Goal: Task Accomplishment & Management: Use online tool/utility

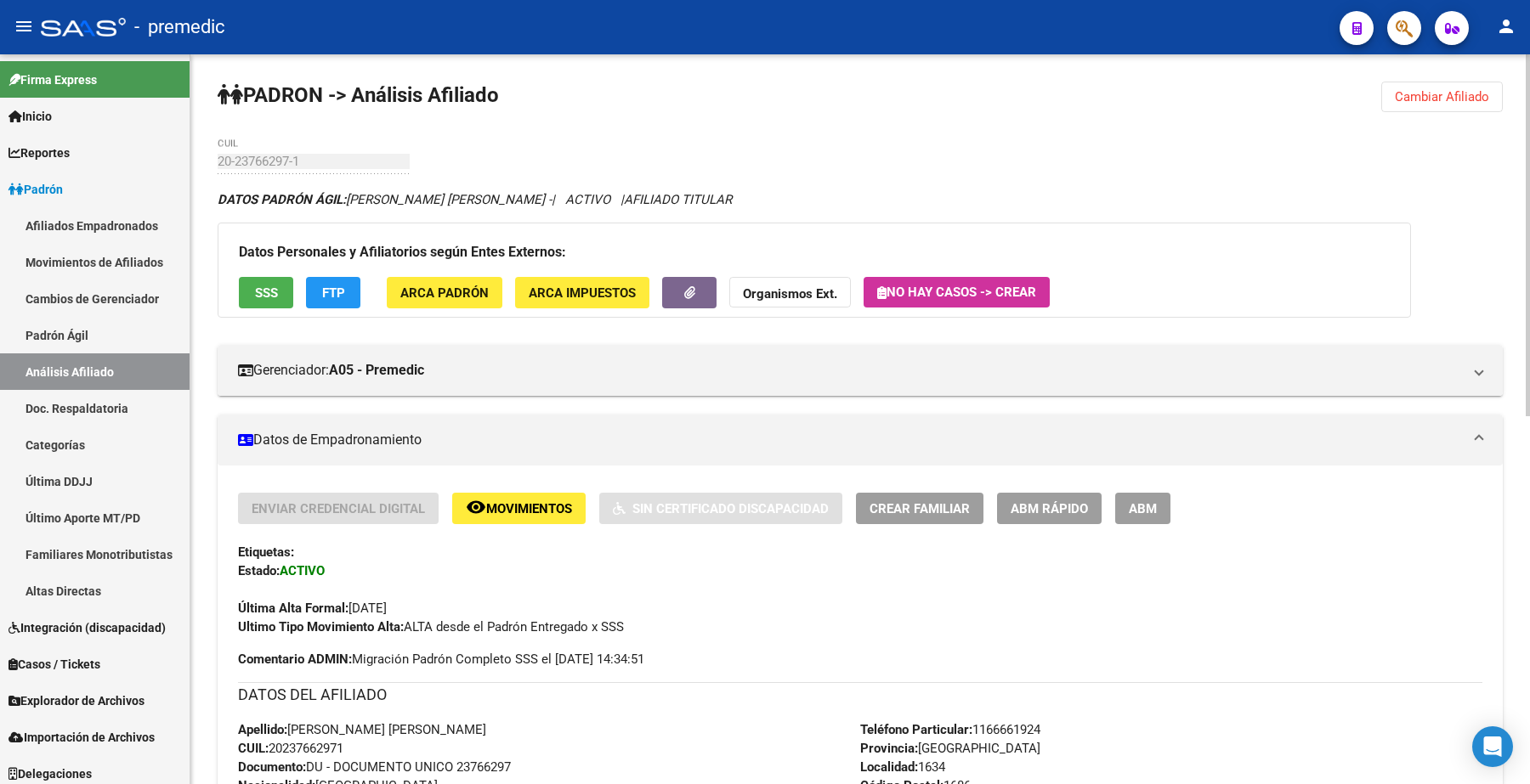
scroll to position [6, 0]
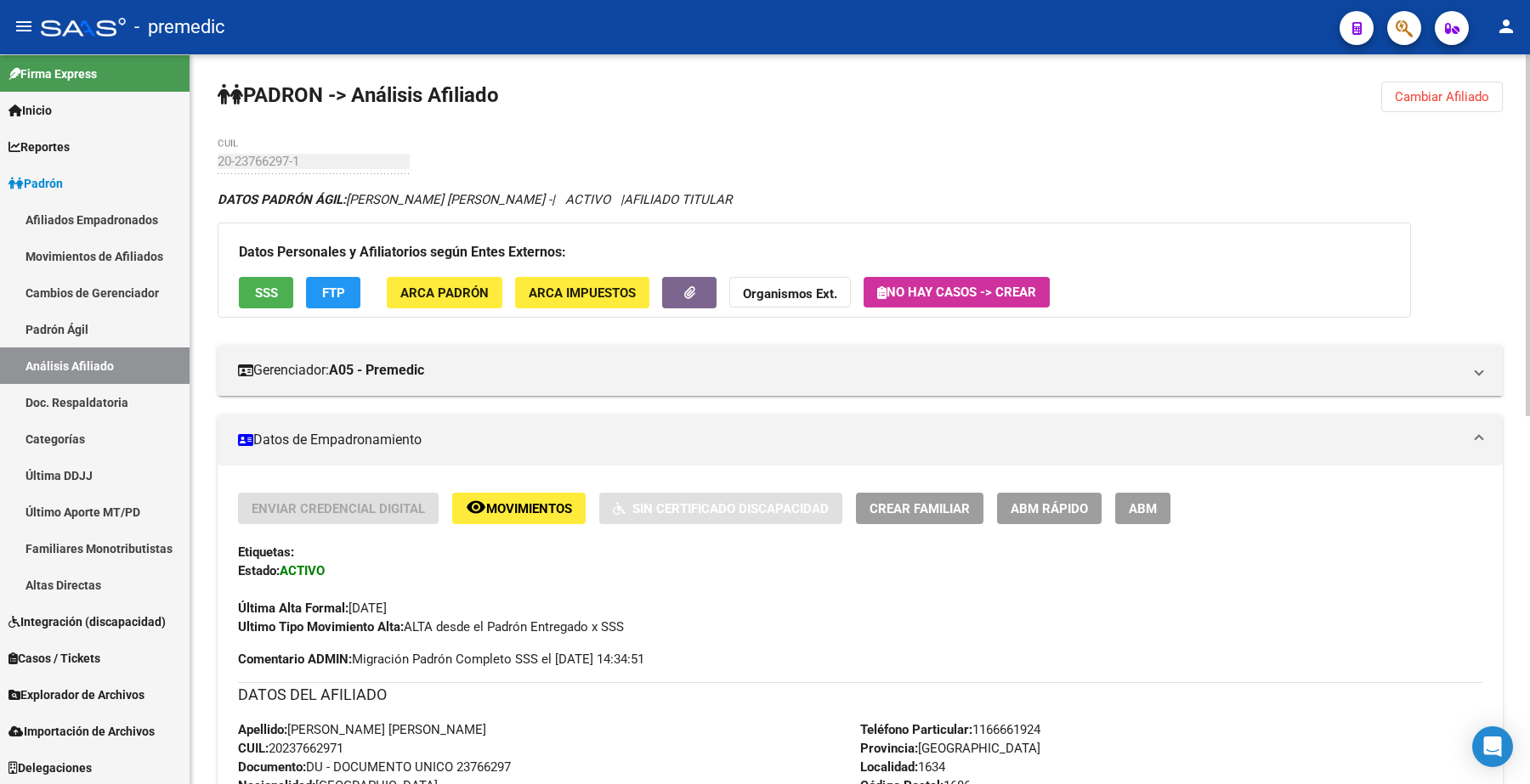
click at [1450, 91] on span "Cambiar Afiliado" at bounding box center [1441, 97] width 94 height 15
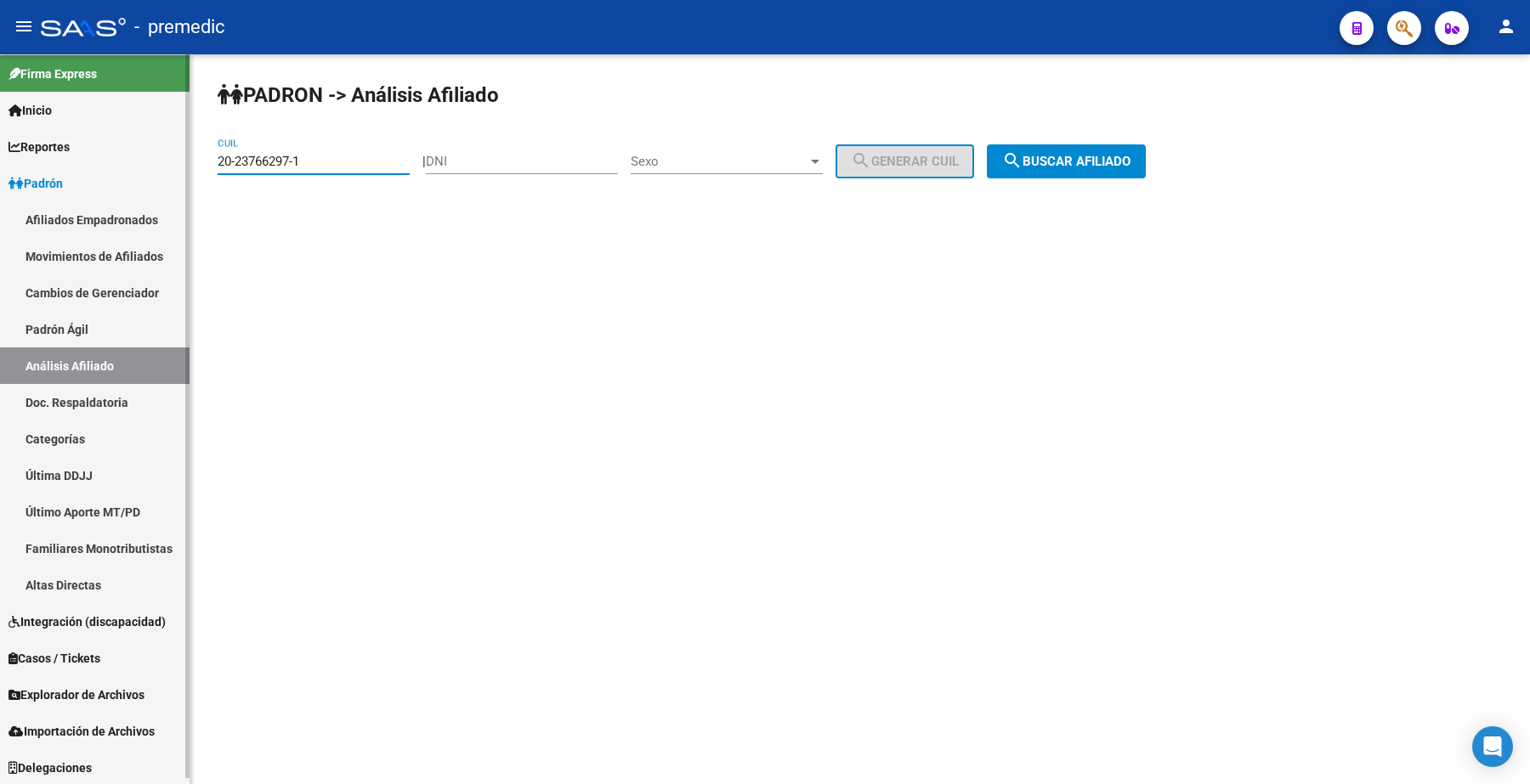
drag, startPoint x: 159, startPoint y: 163, endPoint x: 120, endPoint y: 163, distance: 39.0
click at [120, 163] on mat-sidenav-container "Firma Express Inicio Calendario SSS Instructivos Contacto OS Reportes Padrón Tr…" at bounding box center [765, 419] width 1530 height 730
paste input "33976479-5"
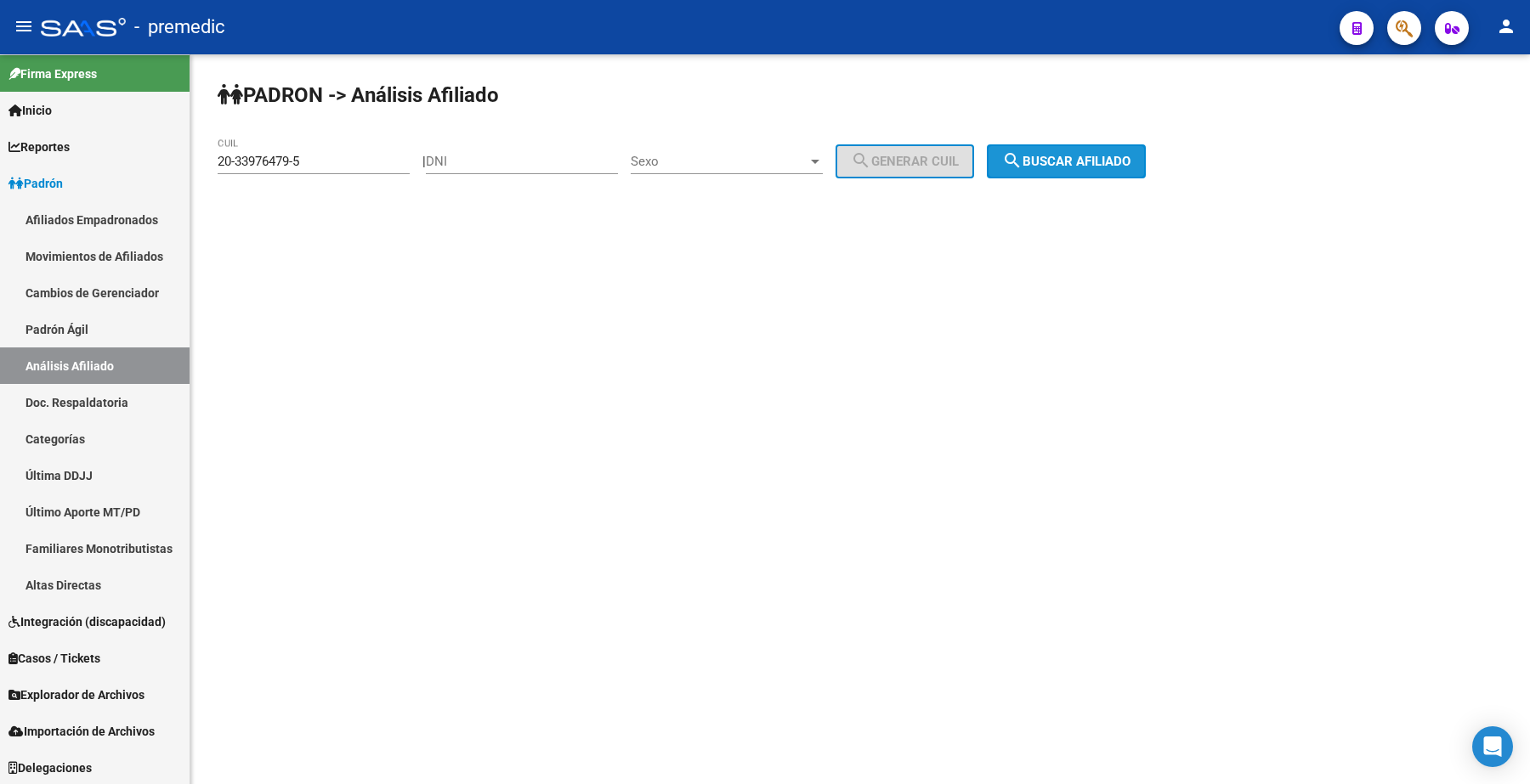
click at [1145, 150] on button "search Buscar afiliado" at bounding box center [1066, 162] width 159 height 34
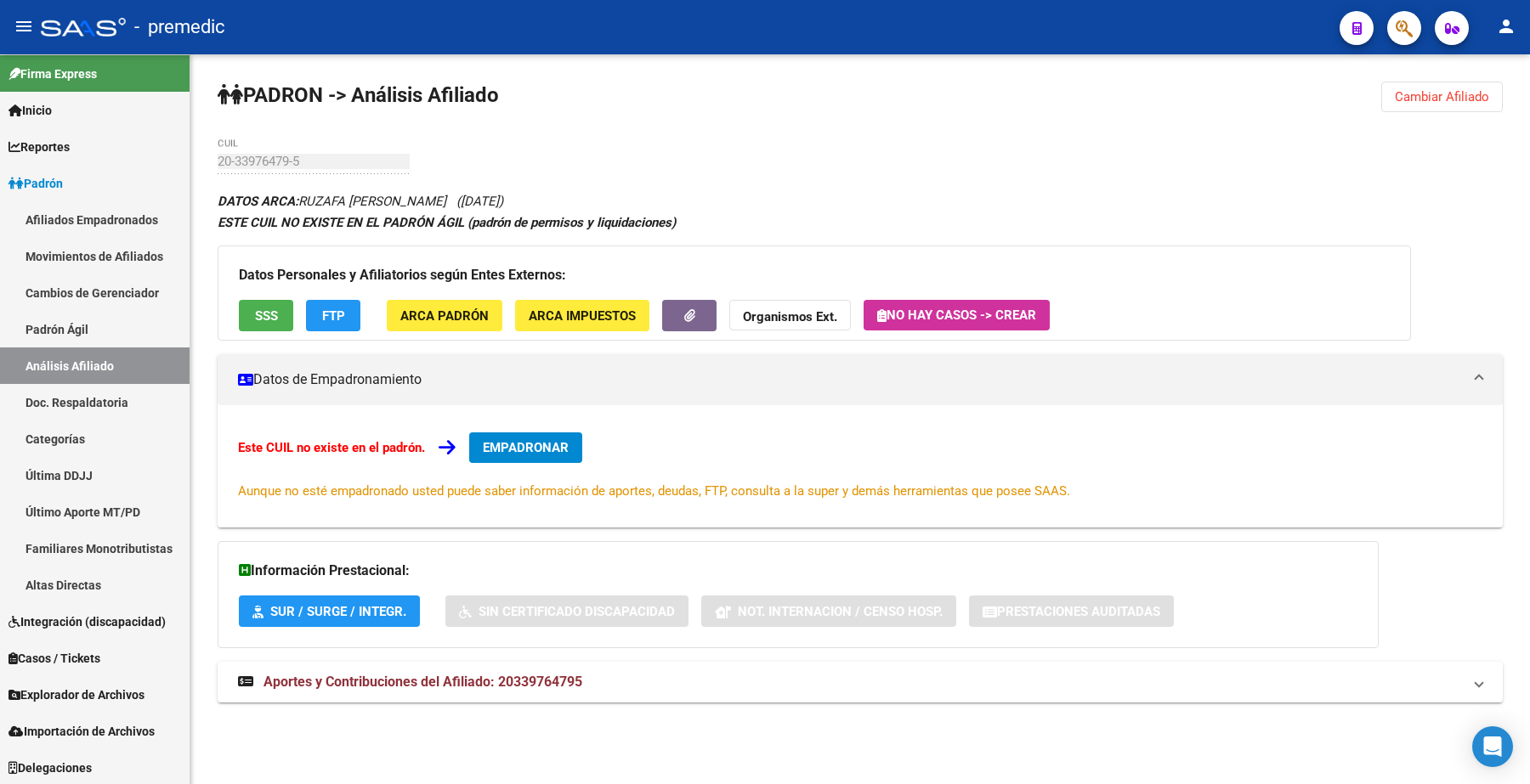
click at [1445, 116] on div "PADRON -> Análisis Afiliado Cambiar Afiliado 20-33976479-5 CUIL DATOS ARCA: RUZ…" at bounding box center [859, 408] width 1339 height 708
click at [1422, 86] on button "Cambiar Afiliado" at bounding box center [1441, 97] width 121 height 31
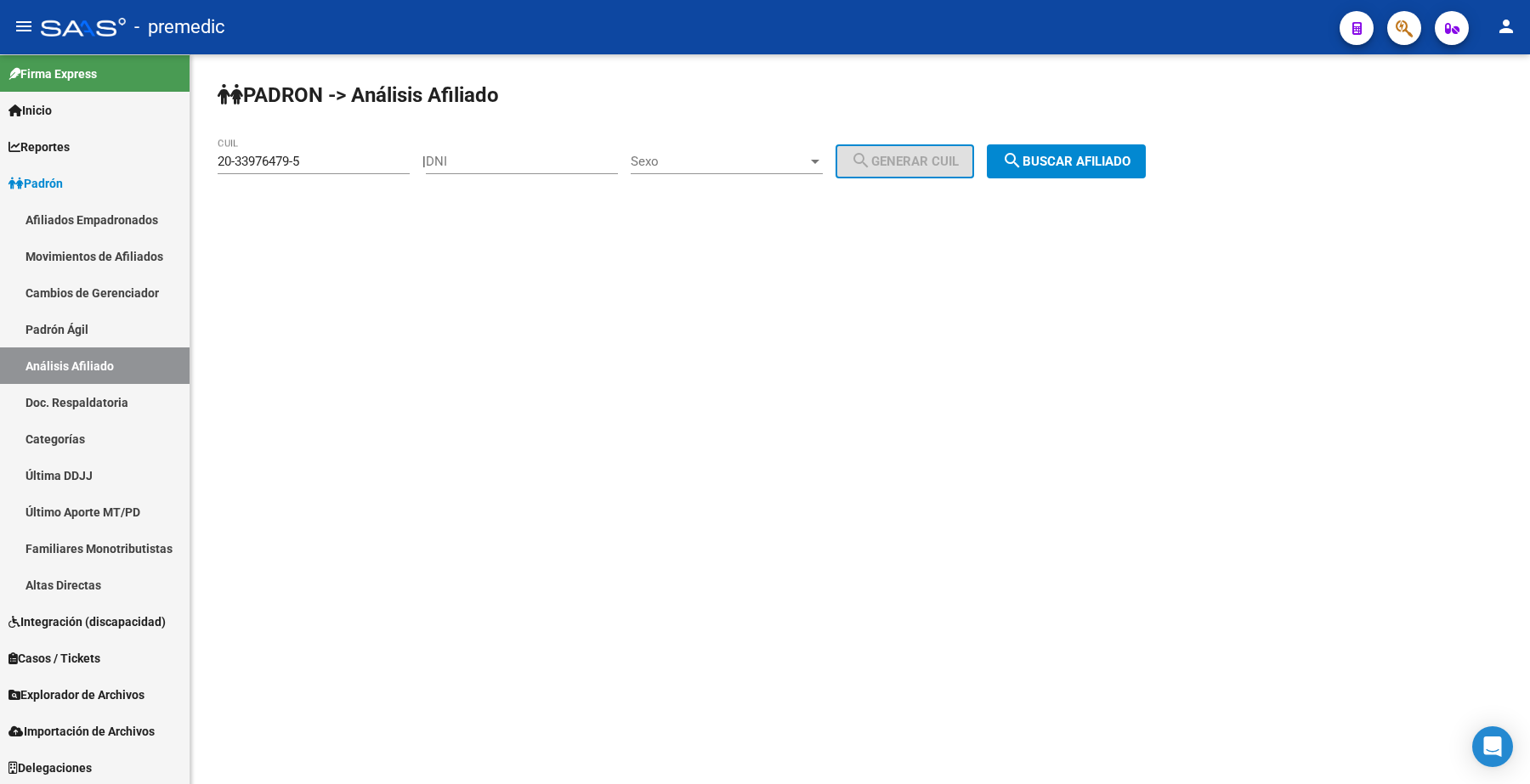
drag, startPoint x: 324, startPoint y: 148, endPoint x: 326, endPoint y: 181, distance: 33.1
click at [7, 156] on mat-sidenav-container "Firma Express Inicio Calendario SSS Instructivos Contacto OS Reportes Padrón Tr…" at bounding box center [765, 419] width 1530 height 730
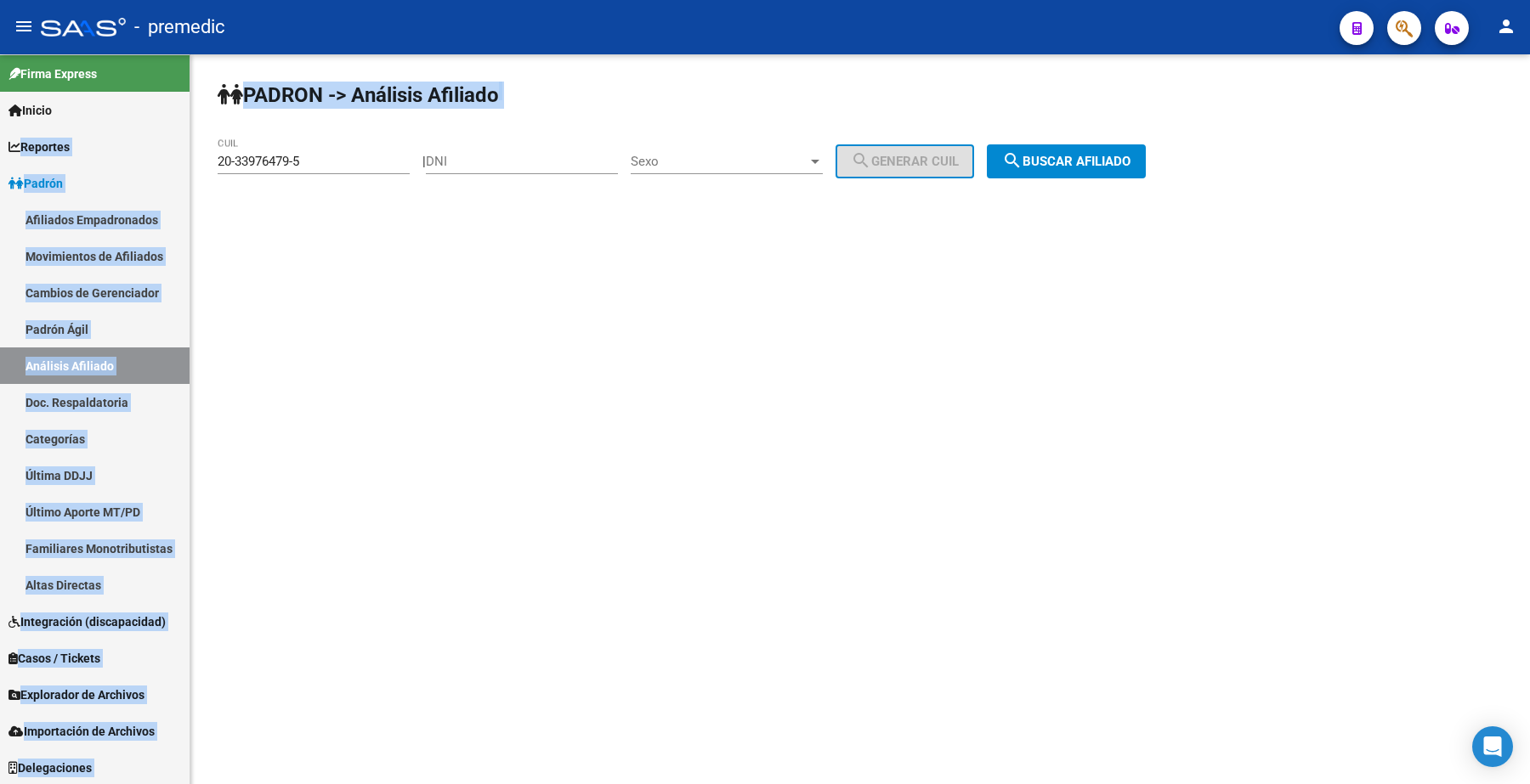
click at [328, 154] on input "20-33976479-5" at bounding box center [313, 161] width 192 height 15
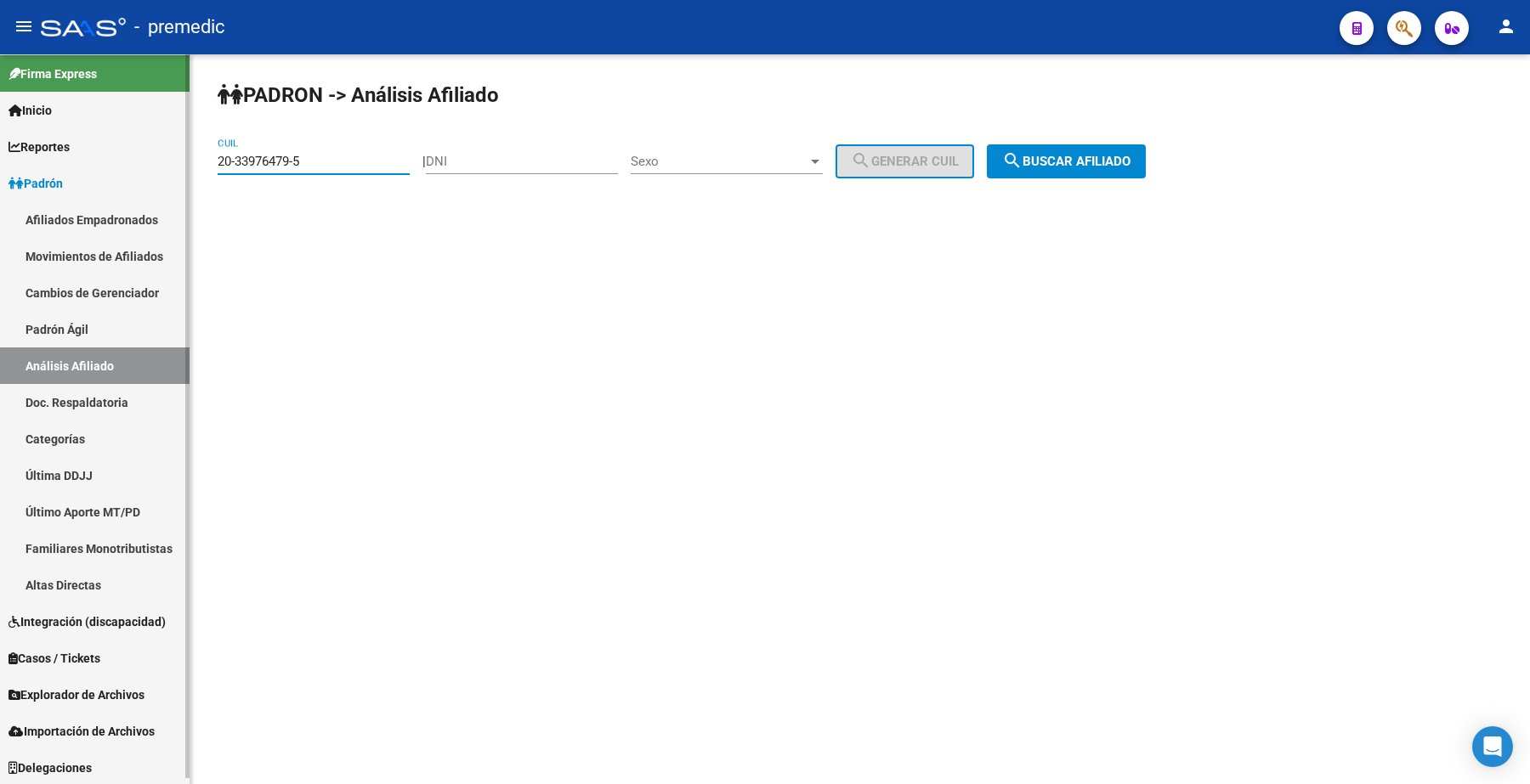
drag, startPoint x: 328, startPoint y: 153, endPoint x: 91, endPoint y: 154, distance: 237.0
click at [91, 154] on mat-sidenav-container "Firma Express Inicio Calendario SSS Instructivos Contacto OS Reportes Padrón Tr…" at bounding box center [765, 419] width 1530 height 730
paste input "7-31011062-6"
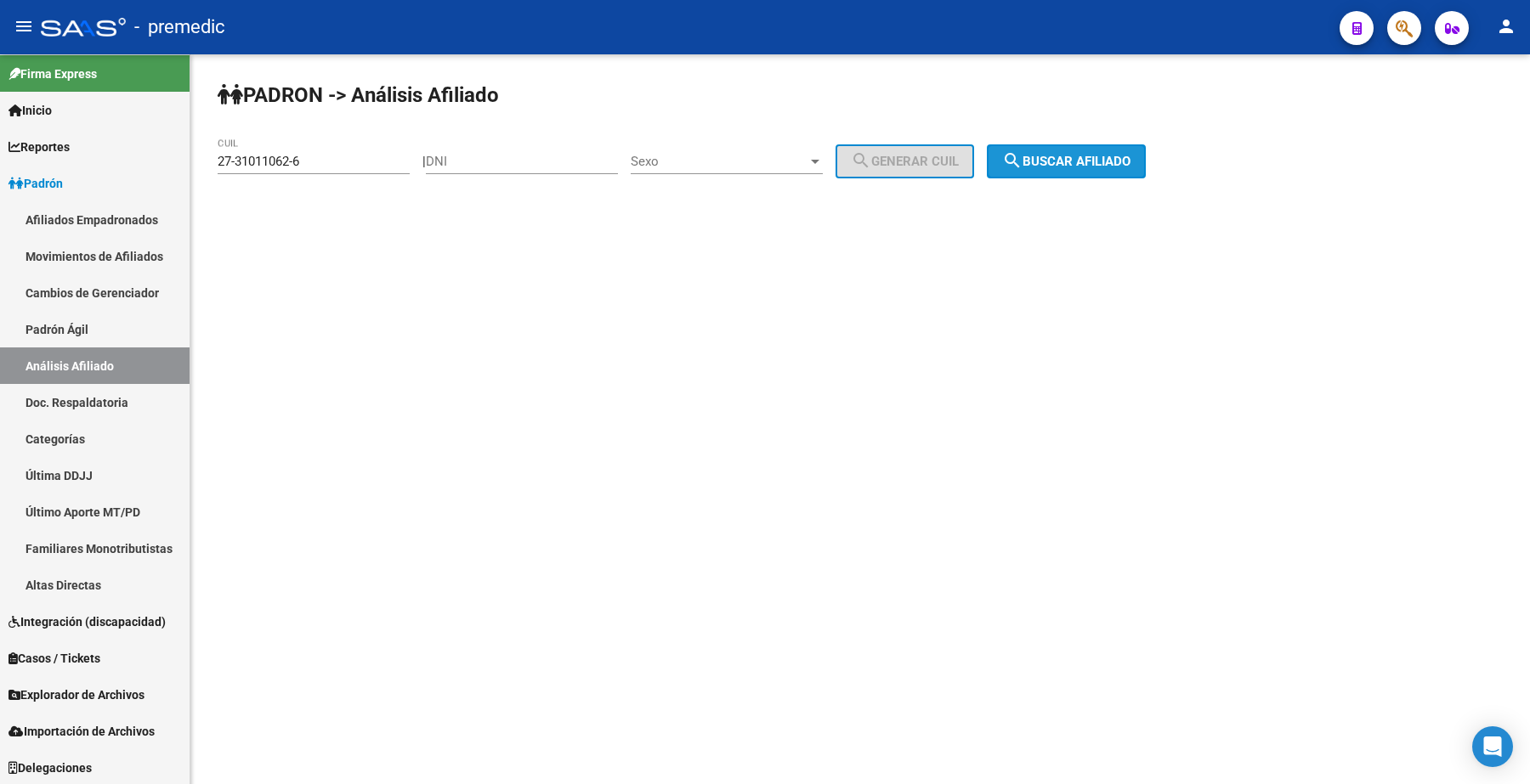
click at [1124, 175] on button "search Buscar afiliado" at bounding box center [1066, 162] width 159 height 34
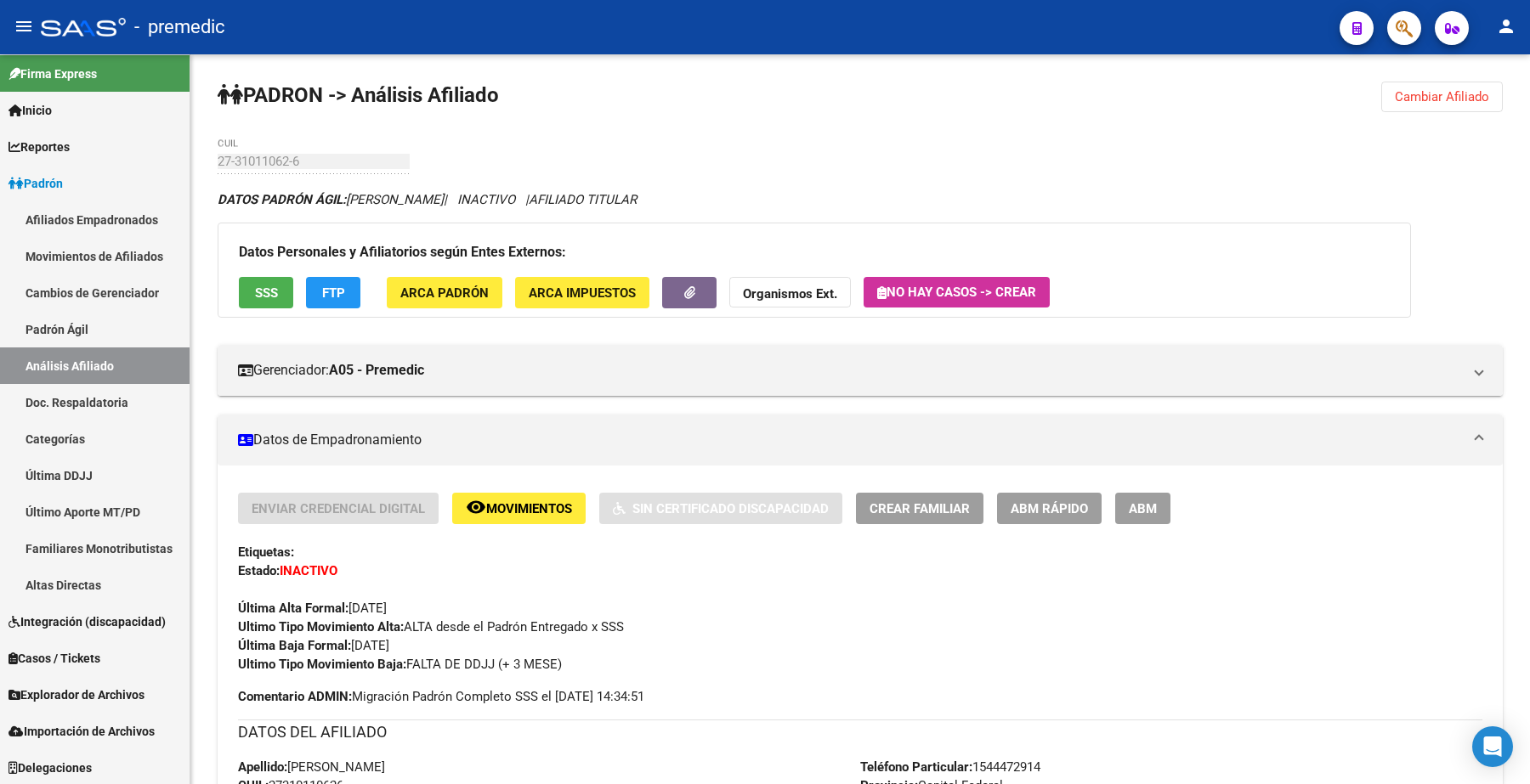
click at [1400, 99] on span "Cambiar Afiliado" at bounding box center [1441, 97] width 94 height 15
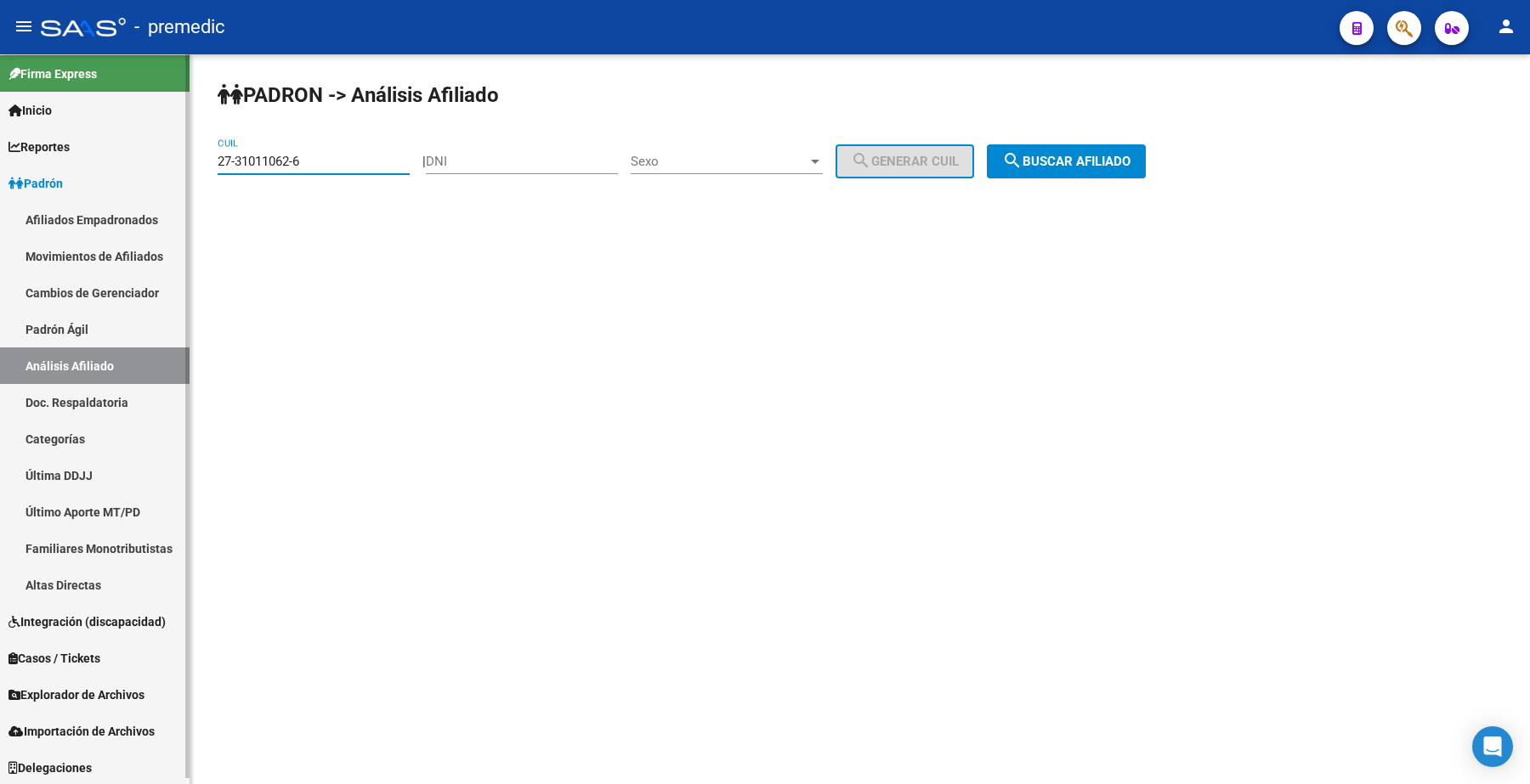
drag, startPoint x: 317, startPoint y: 156, endPoint x: 0, endPoint y: 125, distance: 318.5
click at [0, 125] on mat-sidenav-container "Firma Express Inicio Calendario SSS Instructivos Contacto OS Reportes Padrón Tr…" at bounding box center [765, 419] width 1530 height 730
paste input "0-32068088-4"
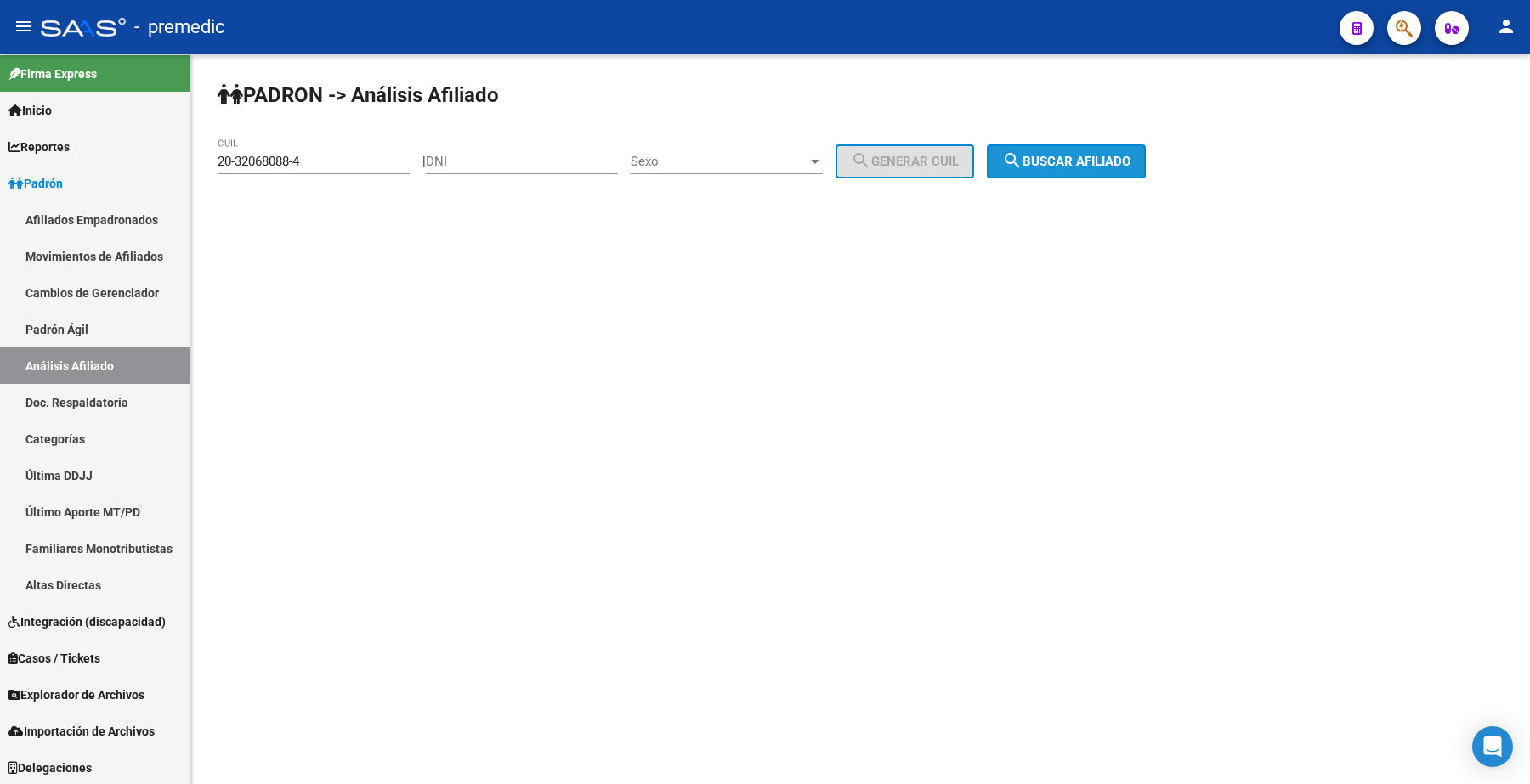
click at [1131, 167] on span "search Buscar afiliado" at bounding box center [1066, 161] width 129 height 15
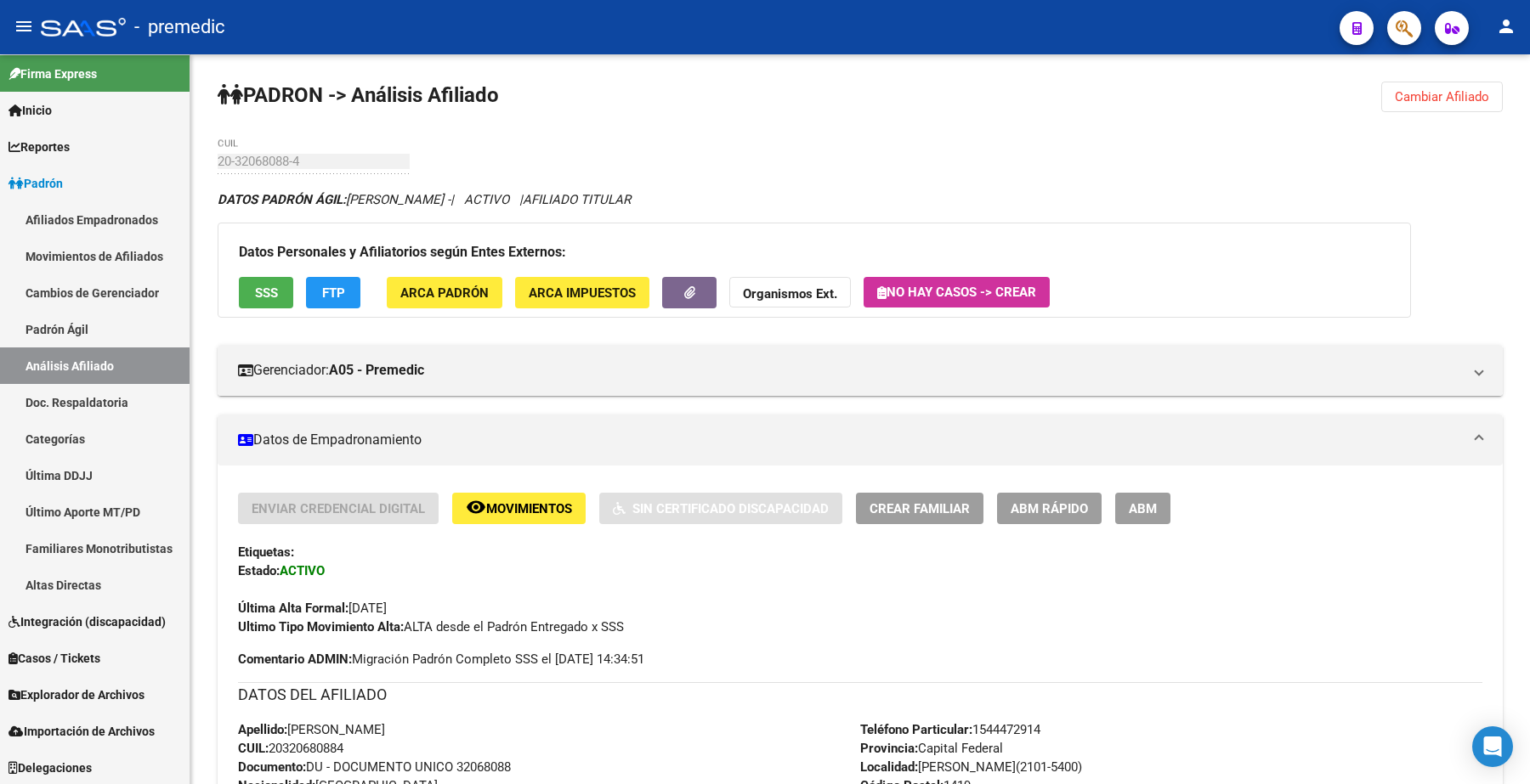
click at [1423, 95] on span "Cambiar Afiliado" at bounding box center [1441, 97] width 94 height 15
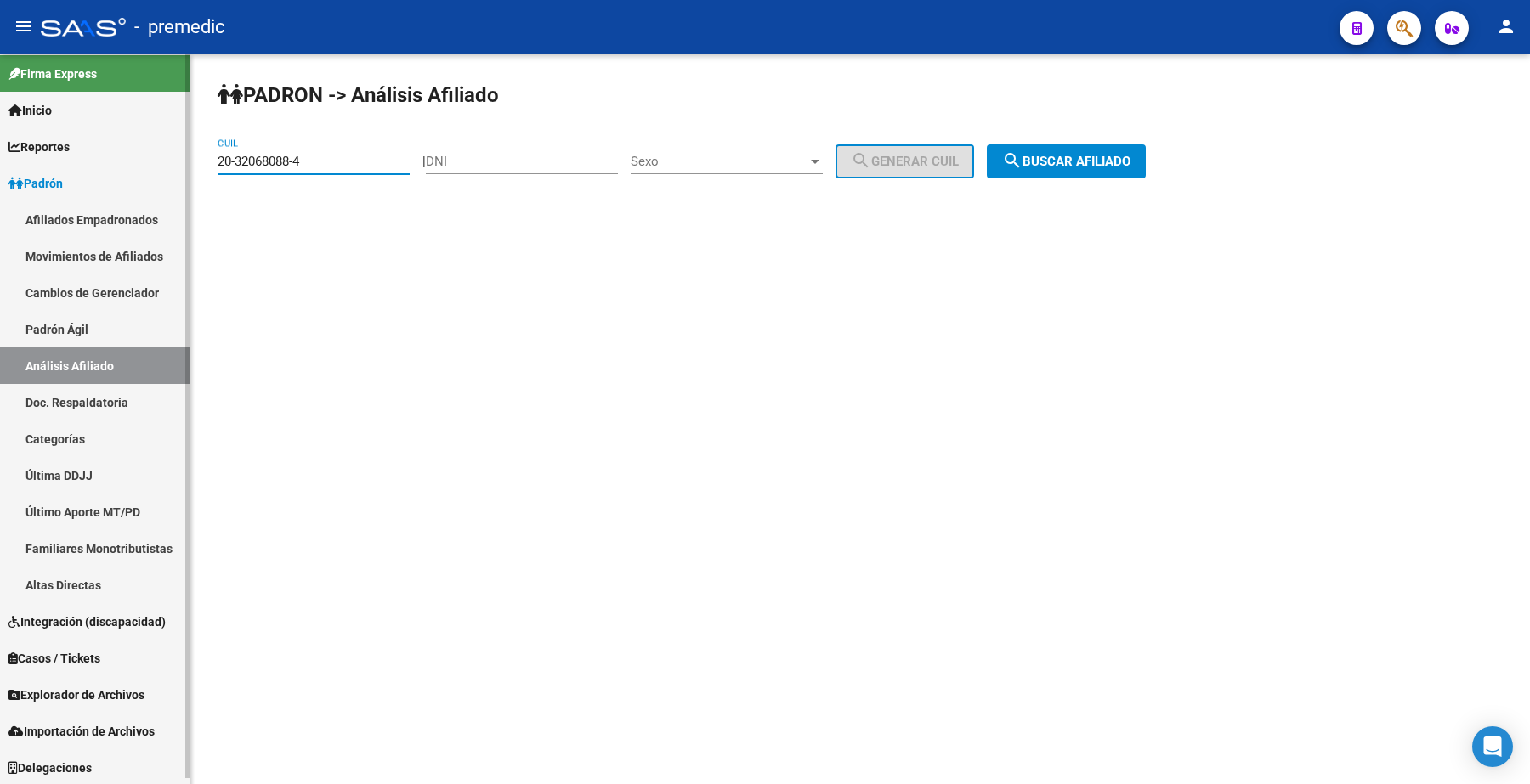
drag, startPoint x: 320, startPoint y: 159, endPoint x: 167, endPoint y: 161, distance: 153.0
click at [167, 161] on mat-sidenav-container "Firma Express Inicio Calendario SSS Instructivos Contacto OS Reportes Padrón Tr…" at bounding box center [765, 419] width 1530 height 730
paste input "7-37948175-8"
click at [1065, 159] on span "search Buscar afiliado" at bounding box center [1066, 161] width 129 height 15
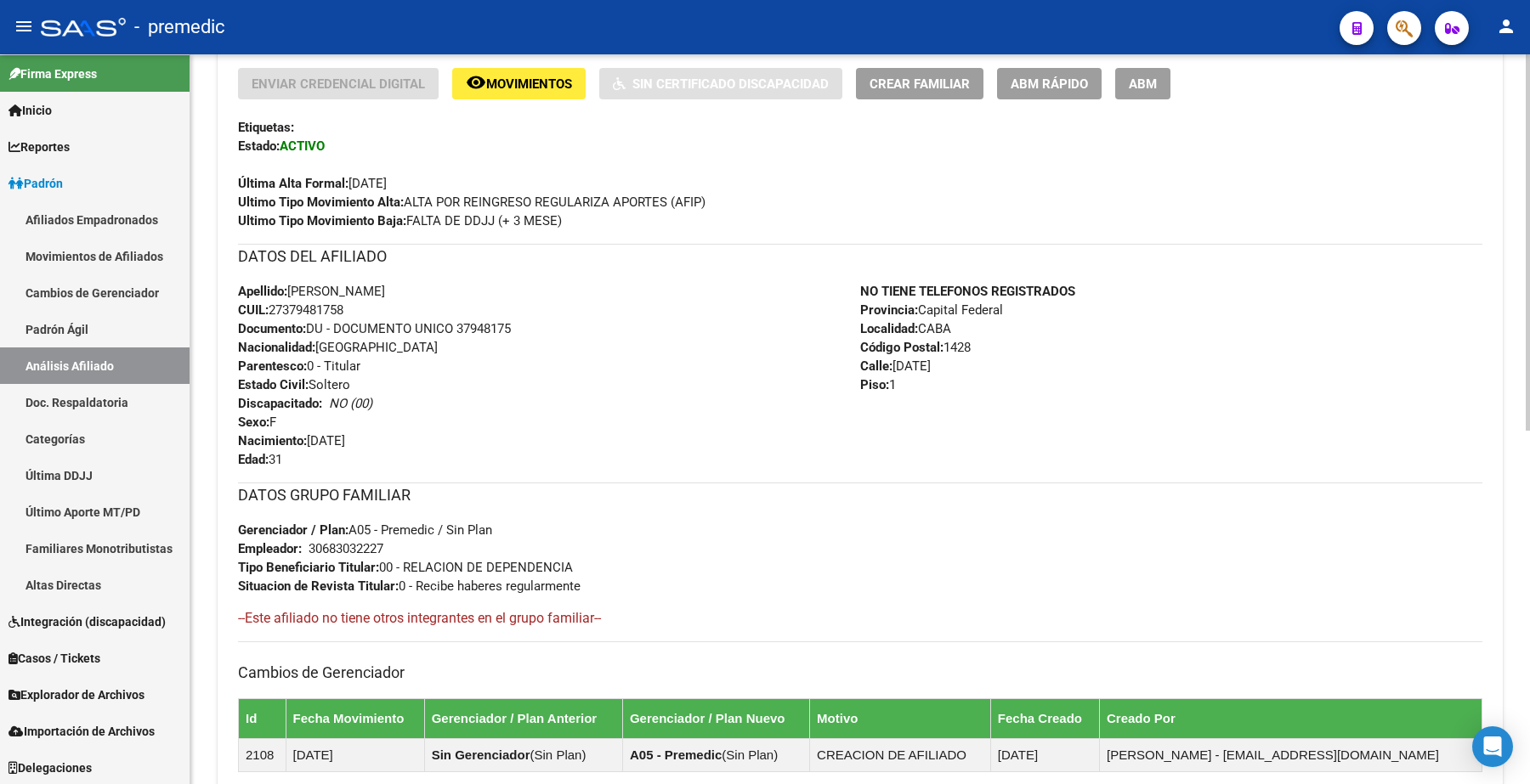
scroll to position [688, 0]
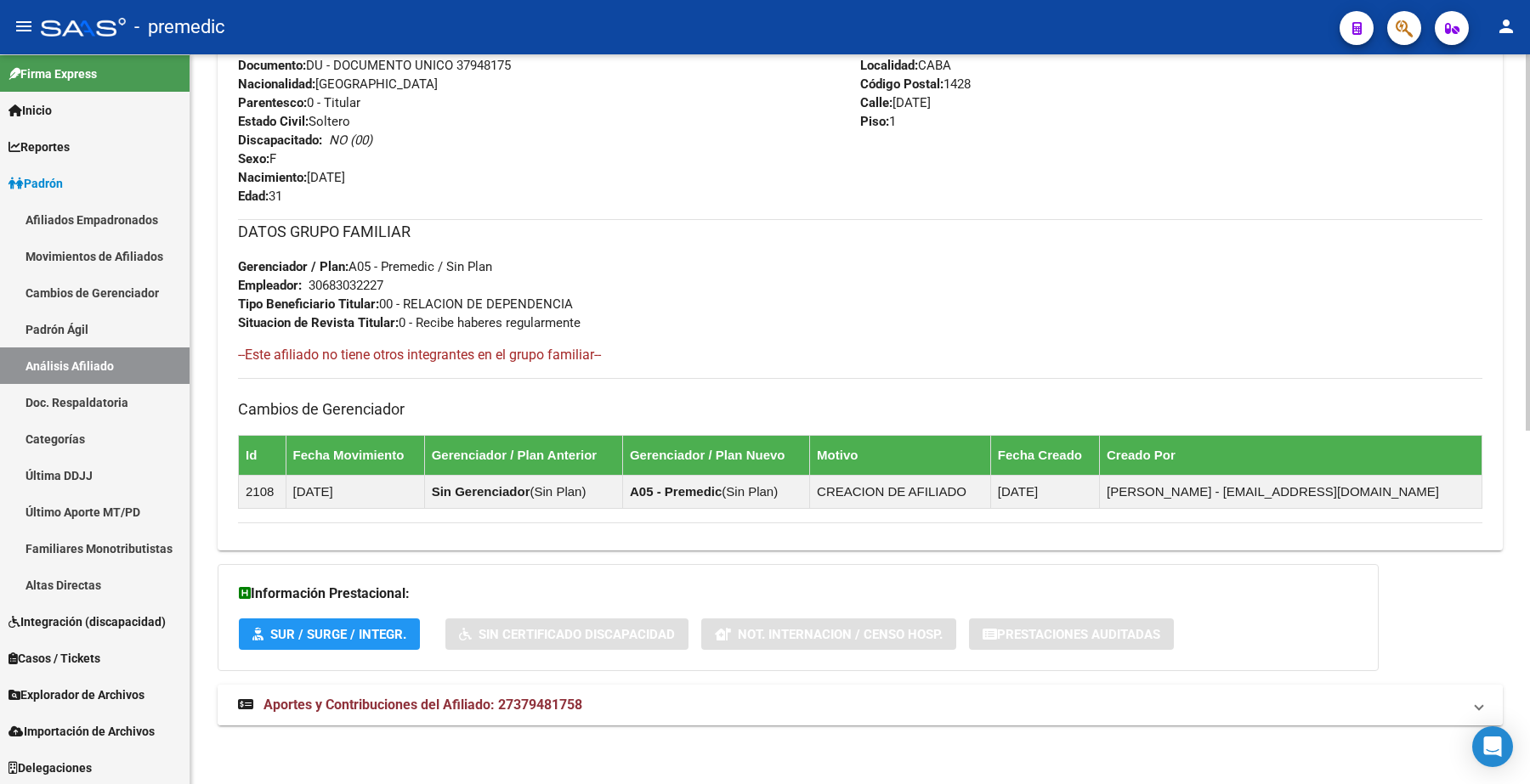
click at [326, 711] on span "Aportes y Contribuciones del Afiliado: 27379481758" at bounding box center [423, 705] width 319 height 16
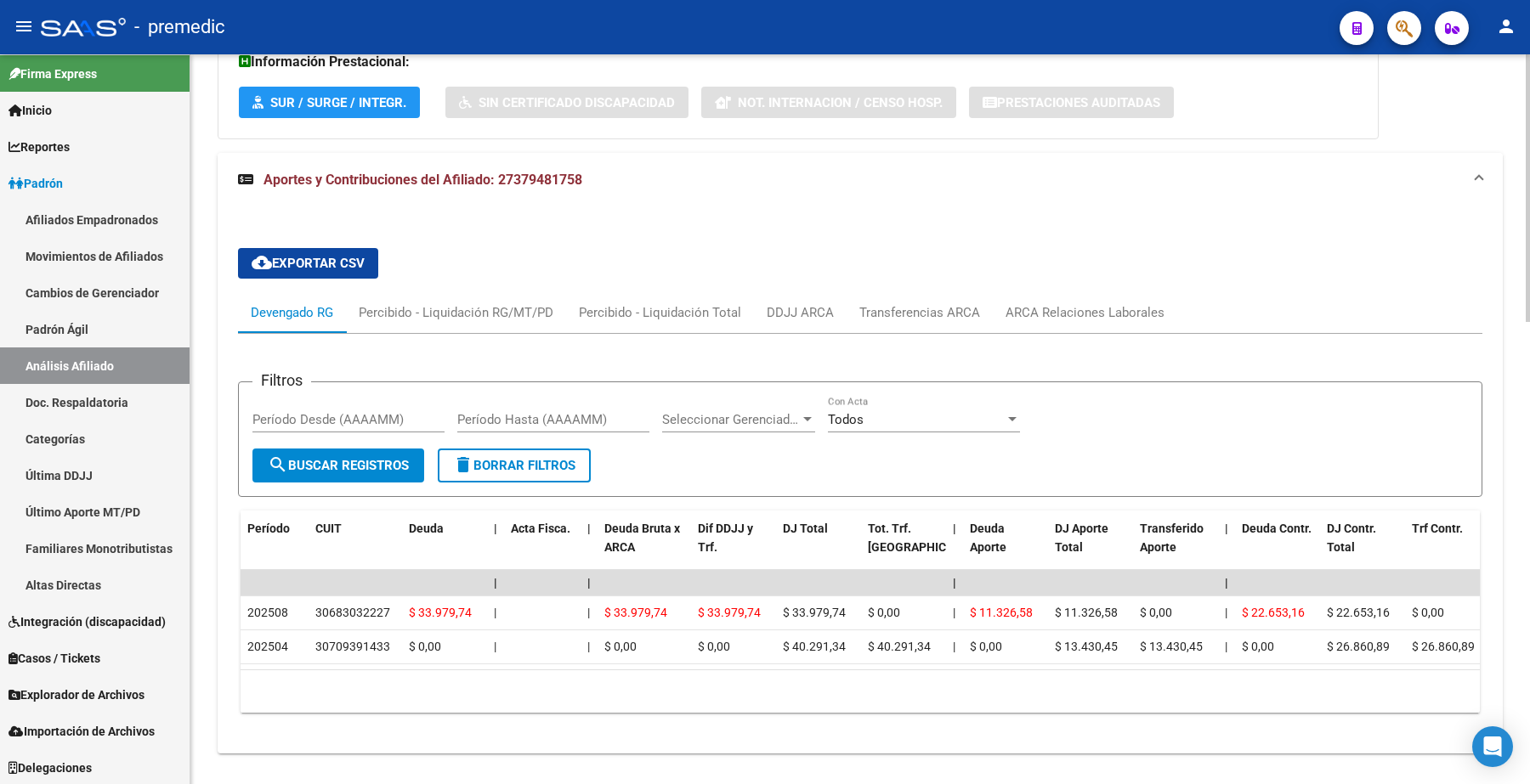
scroll to position [1264, 0]
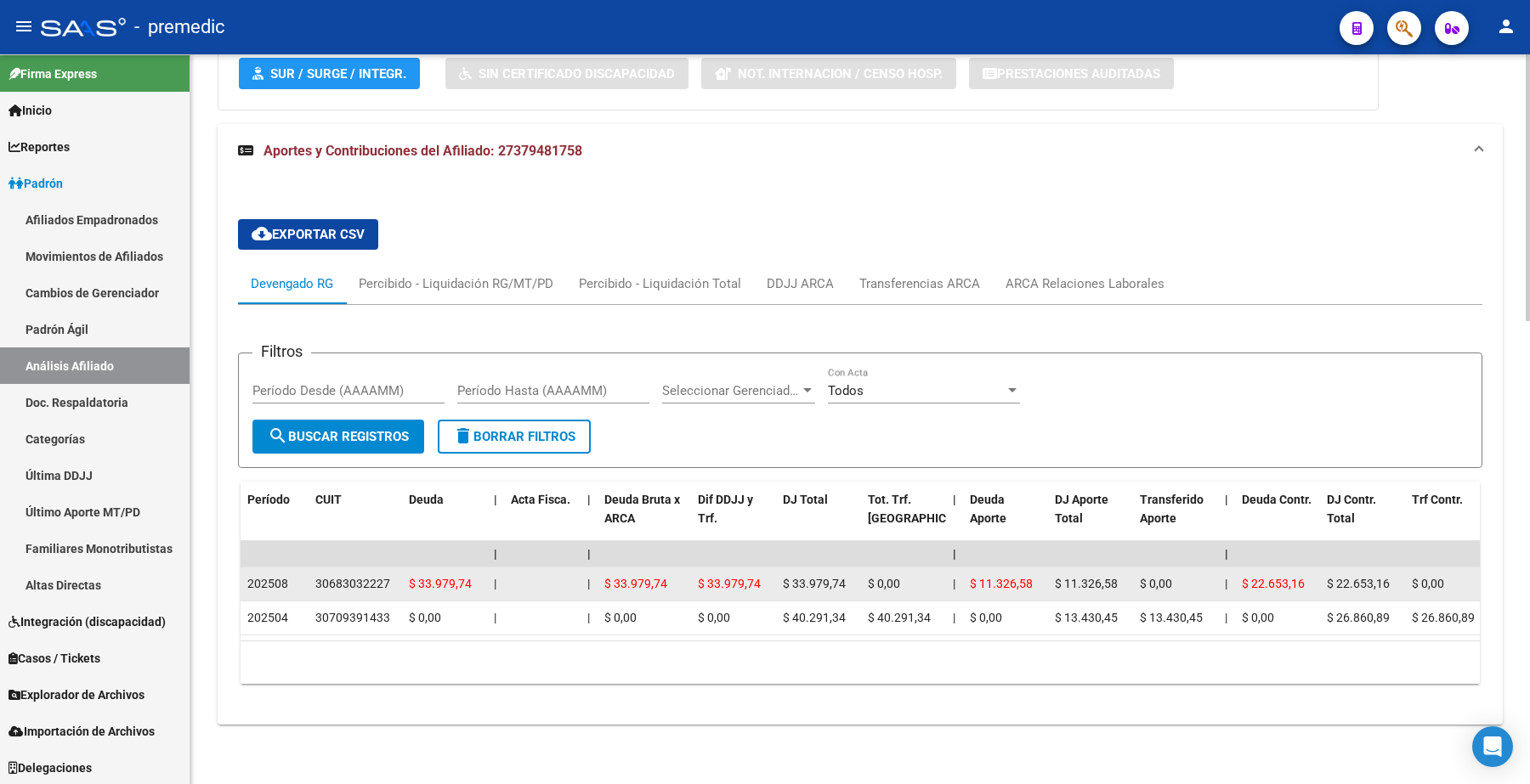
click at [349, 575] on div "30683032227" at bounding box center [352, 585] width 75 height 20
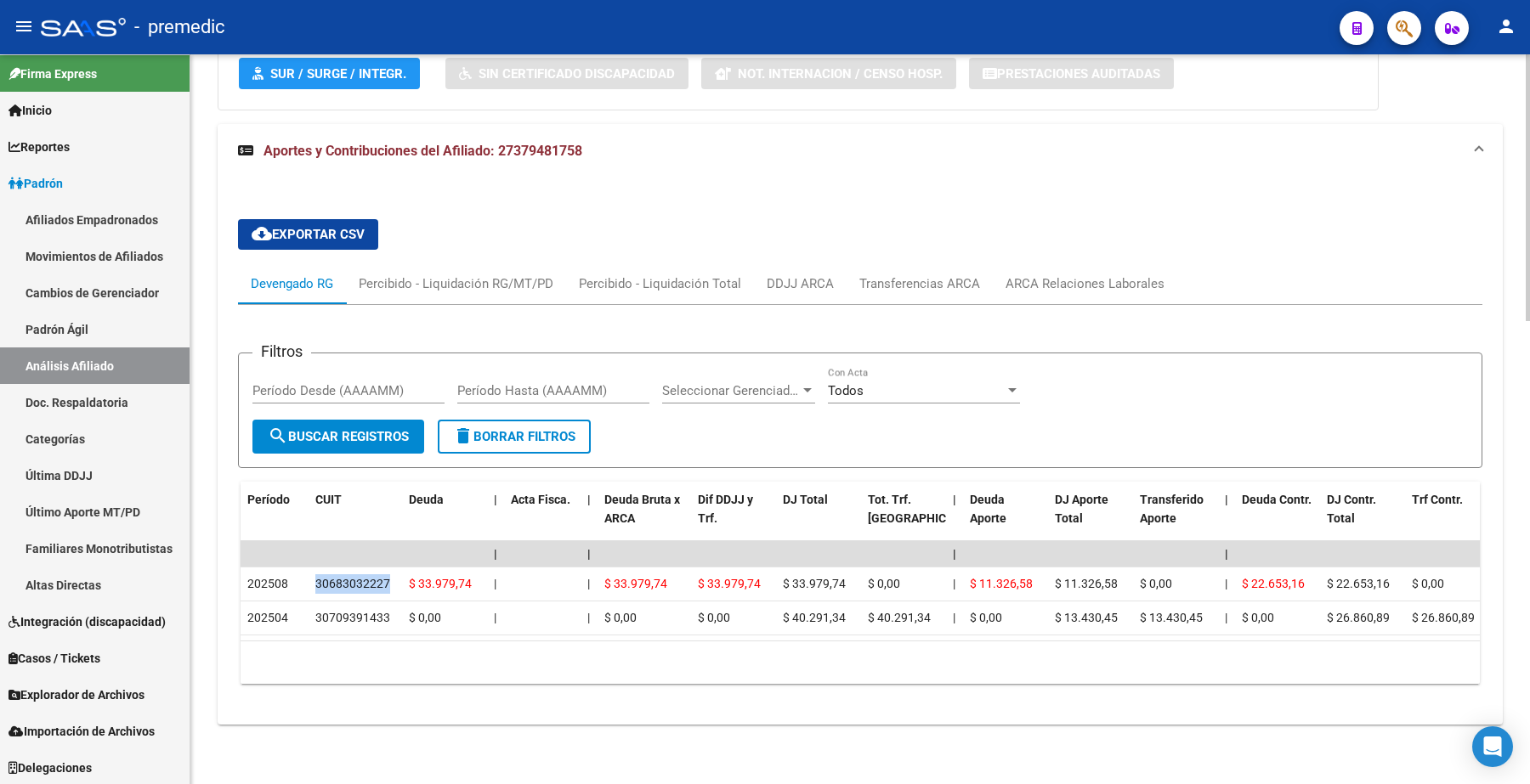
copy div "30683032227"
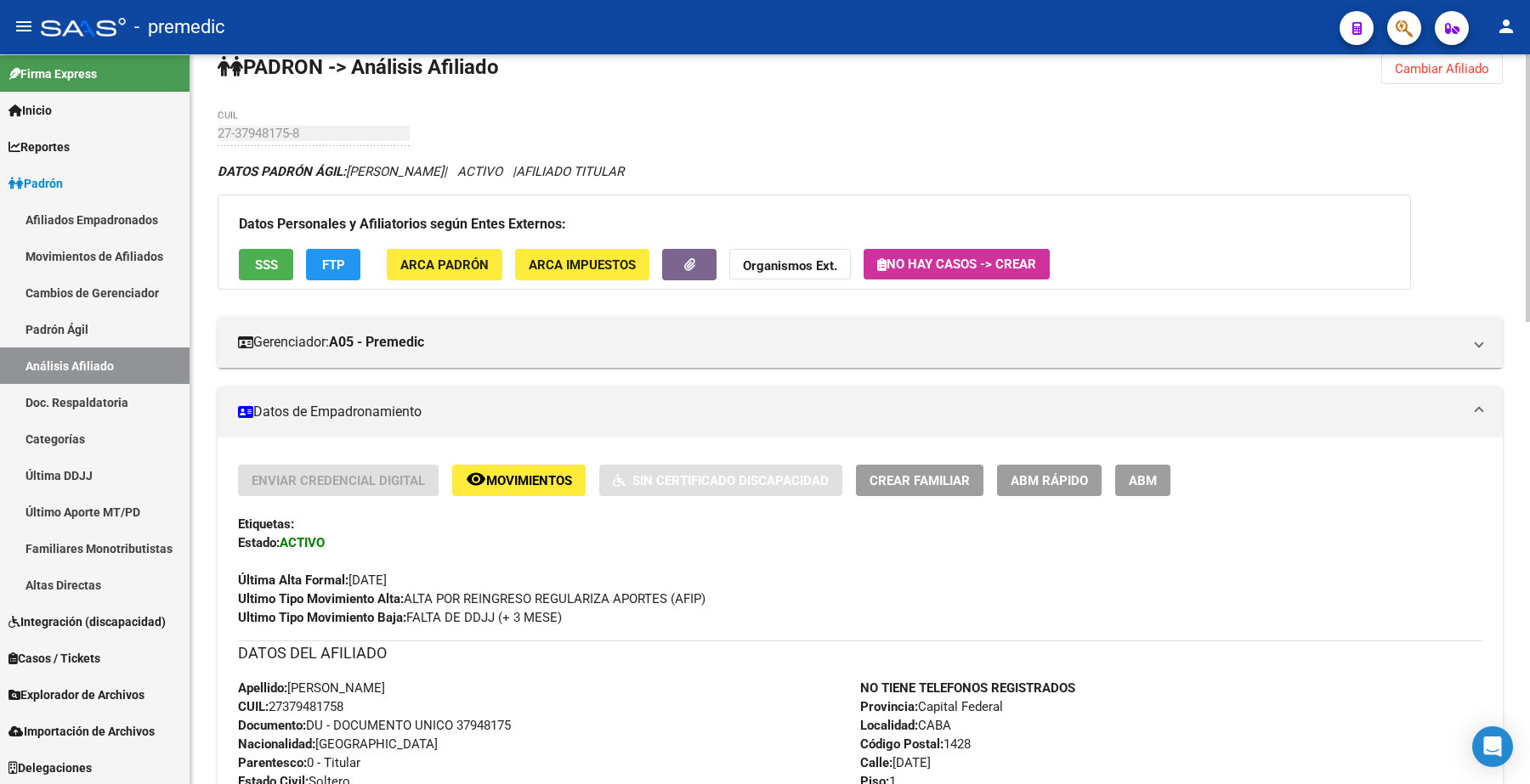
scroll to position [0, 0]
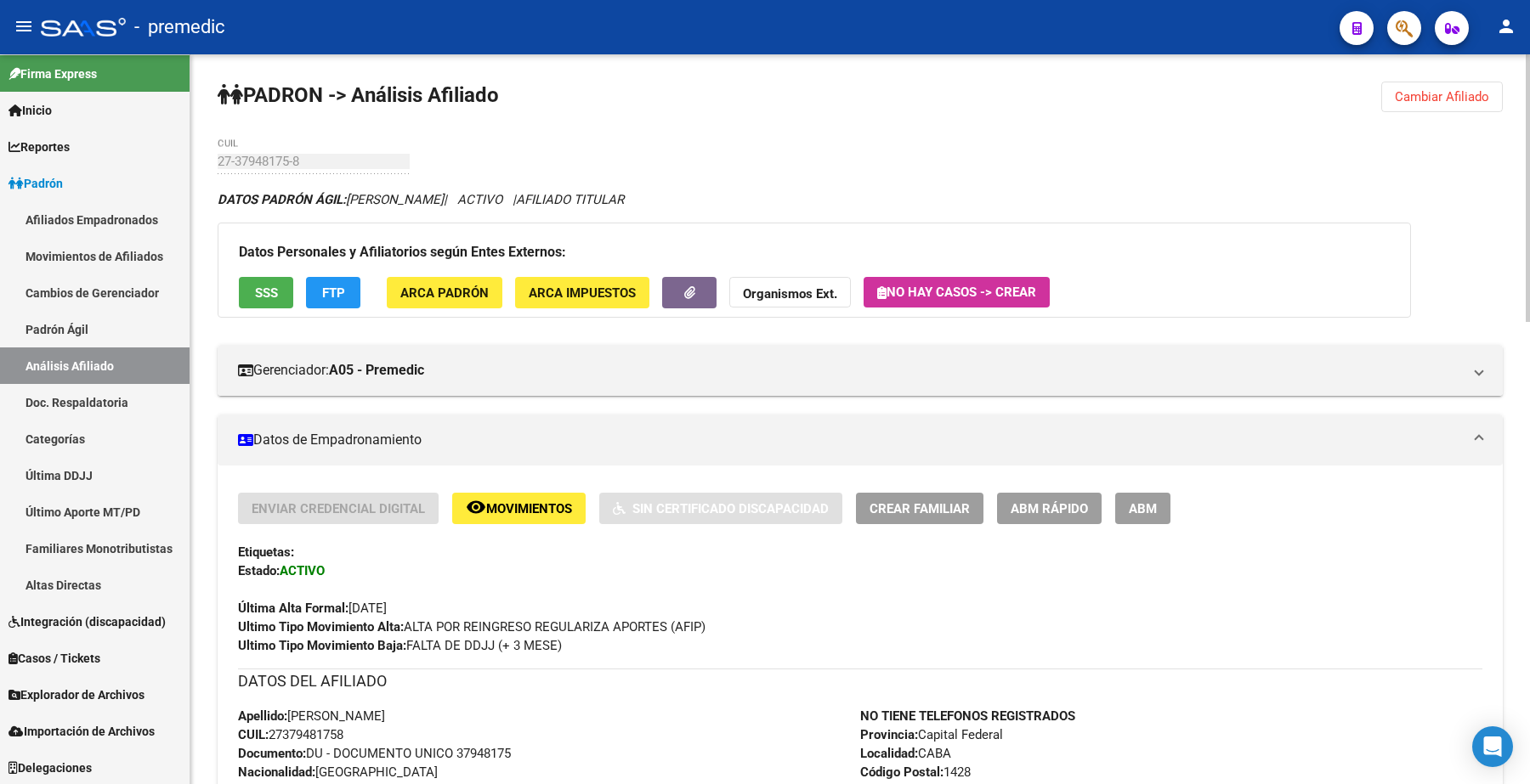
click at [1458, 103] on span "Cambiar Afiliado" at bounding box center [1441, 97] width 94 height 15
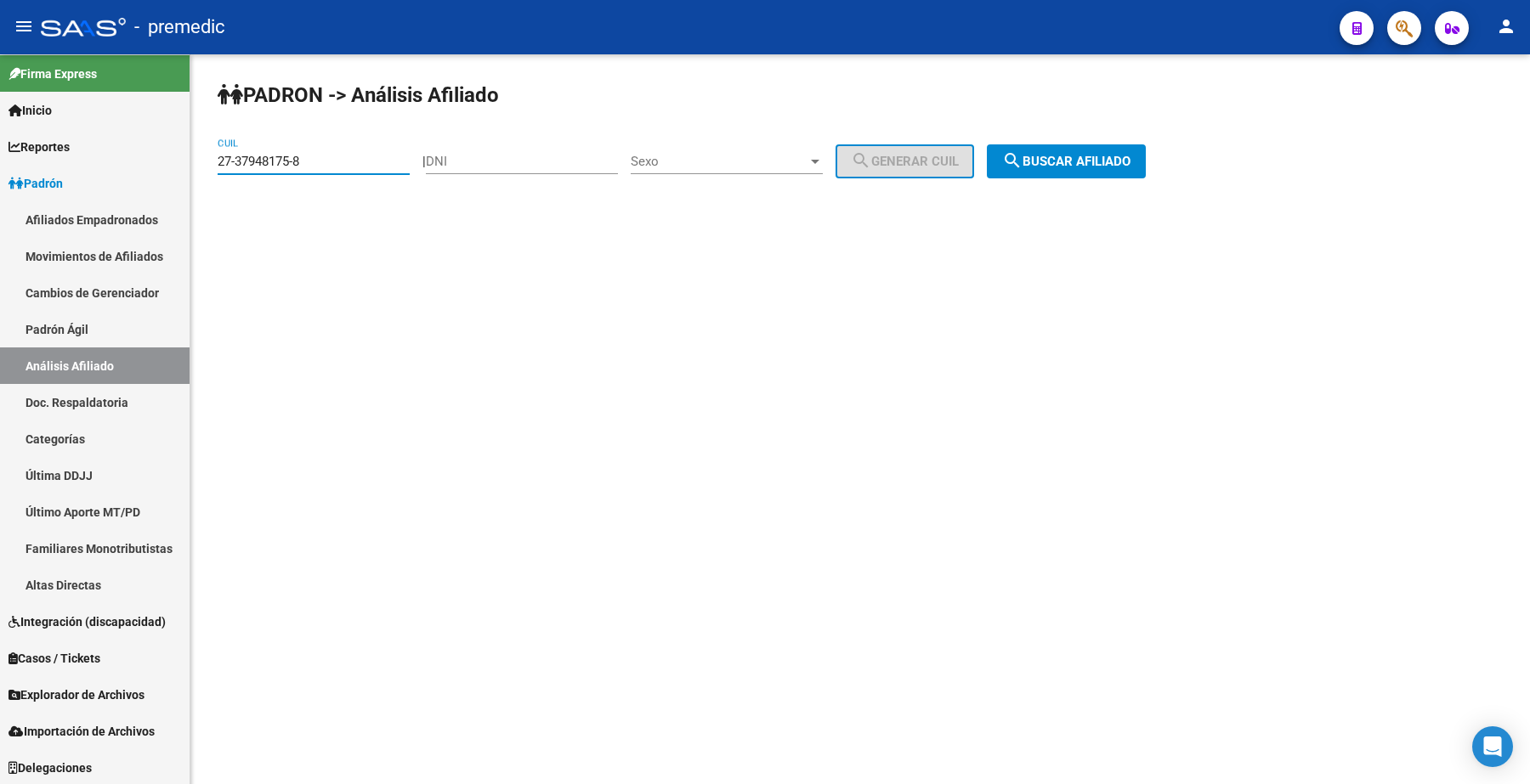
drag, startPoint x: 333, startPoint y: 167, endPoint x: 241, endPoint y: 178, distance: 92.7
click at [166, 166] on mat-sidenav-container "Firma Express Inicio Calendario SSS Instructivos Contacto OS Reportes Padrón Tr…" at bounding box center [765, 419] width 1530 height 730
paste input "4-30562626-7"
type input "24-30562626-7"
click at [1131, 161] on span "search Buscar afiliado" at bounding box center [1066, 161] width 129 height 15
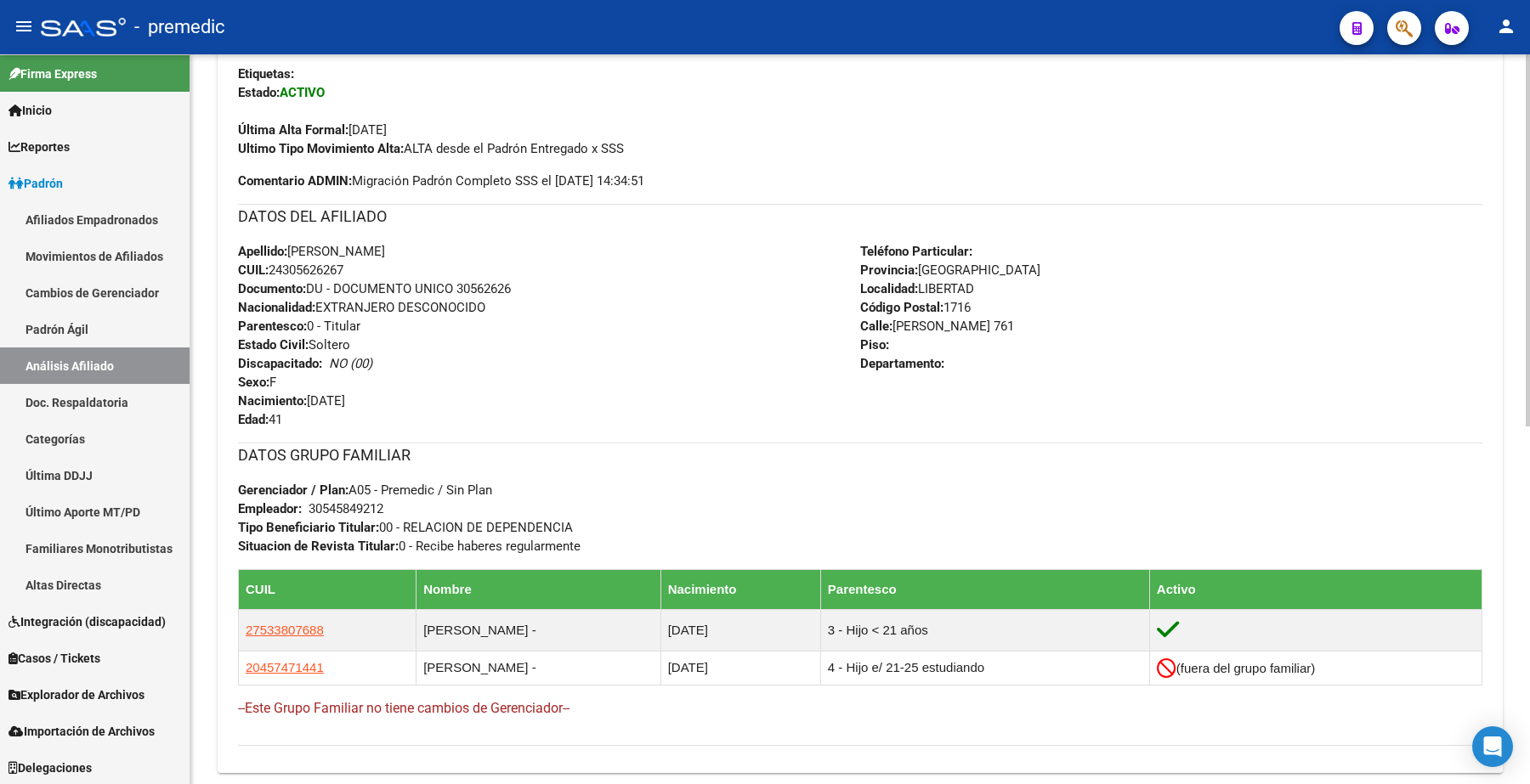
scroll to position [531, 0]
